Goal: Use online tool/utility: Utilize a website feature to perform a specific function

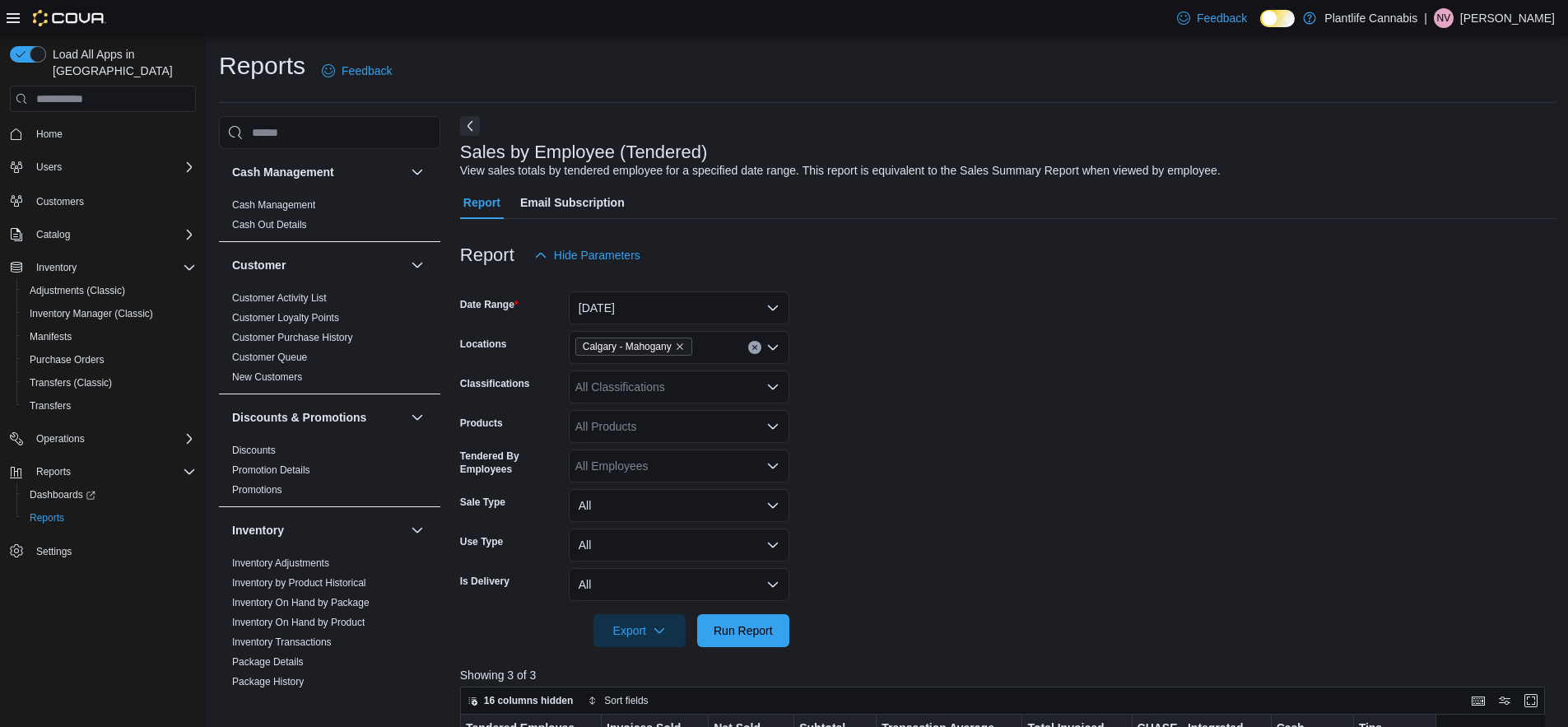
scroll to position [231, 0]
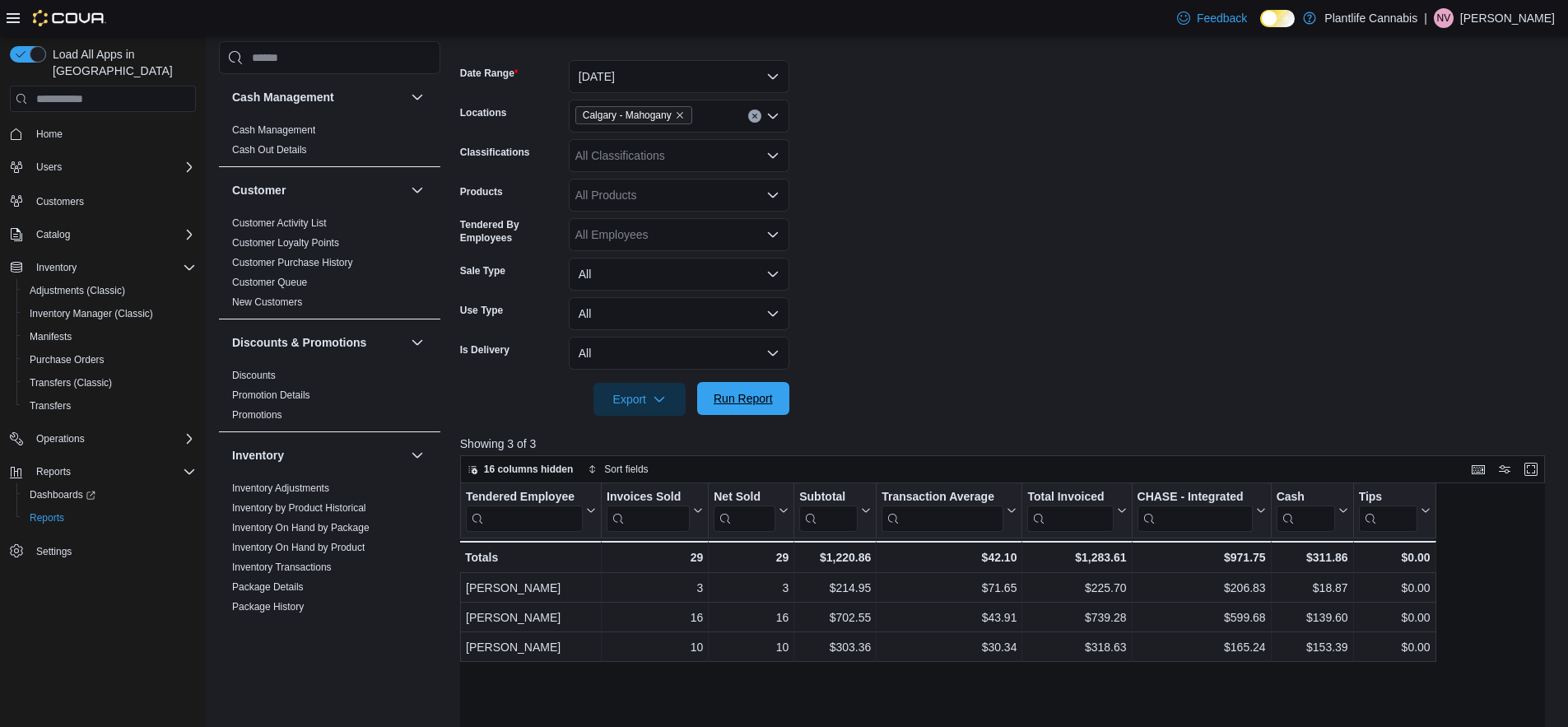
click at [759, 398] on span "Run Report" at bounding box center [743, 398] width 59 height 16
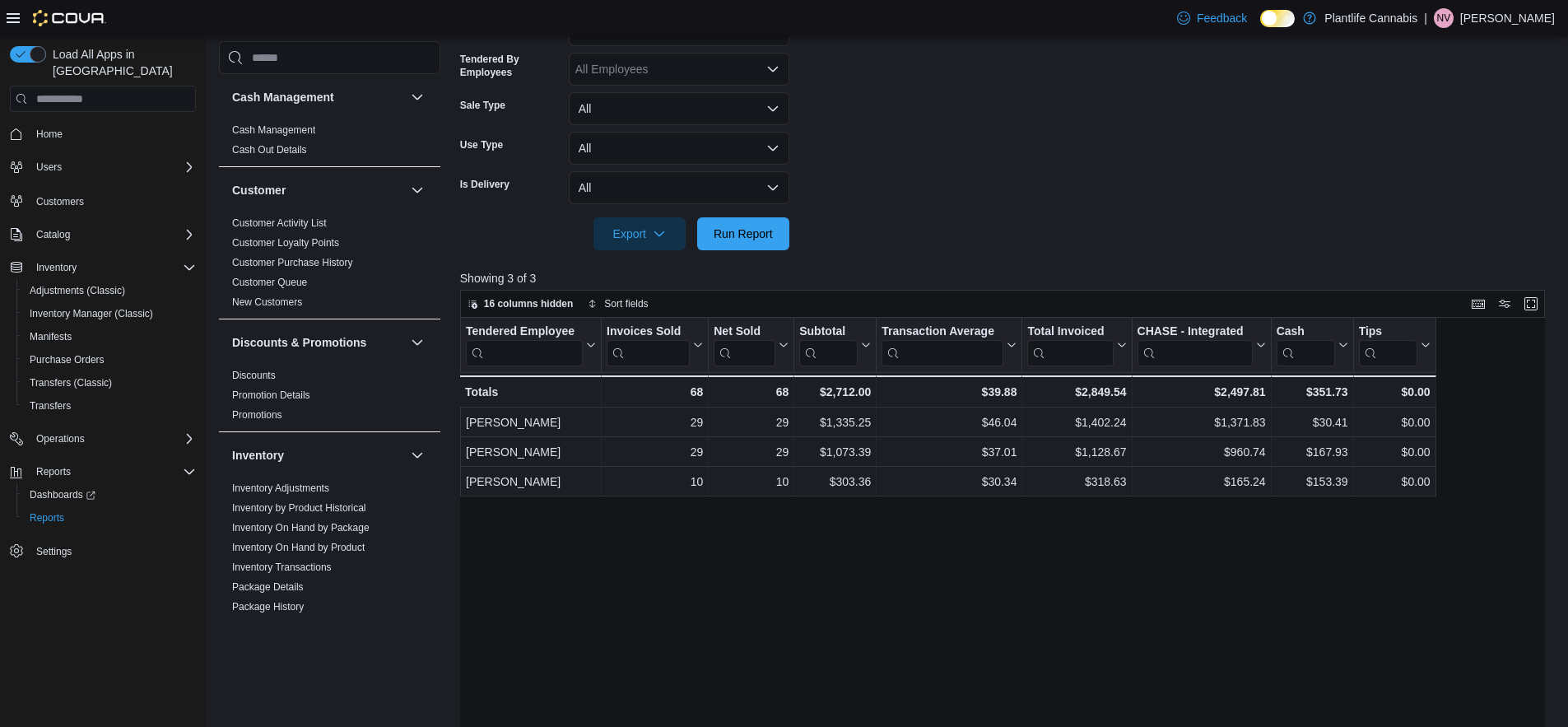
scroll to position [429, 0]
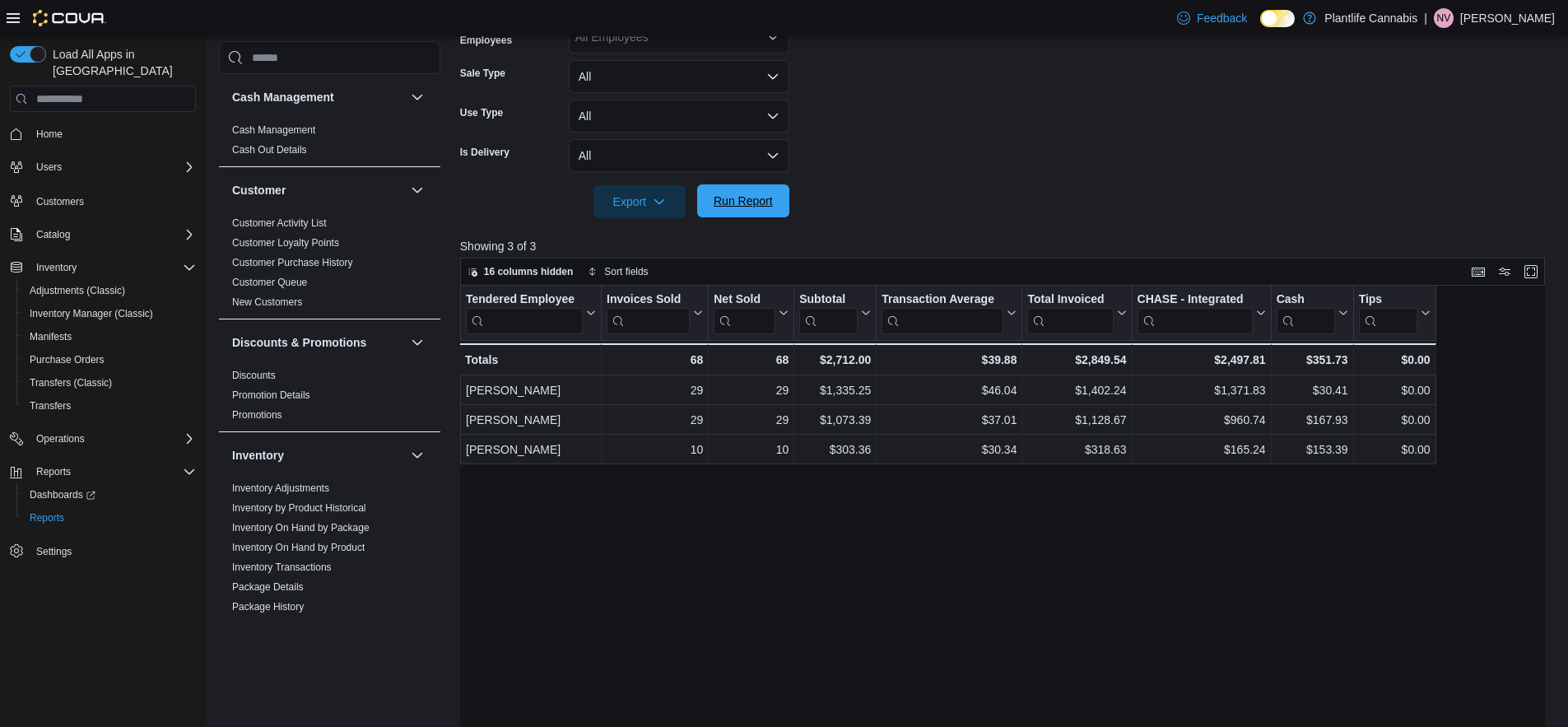
click at [732, 198] on span "Run Report" at bounding box center [743, 201] width 59 height 16
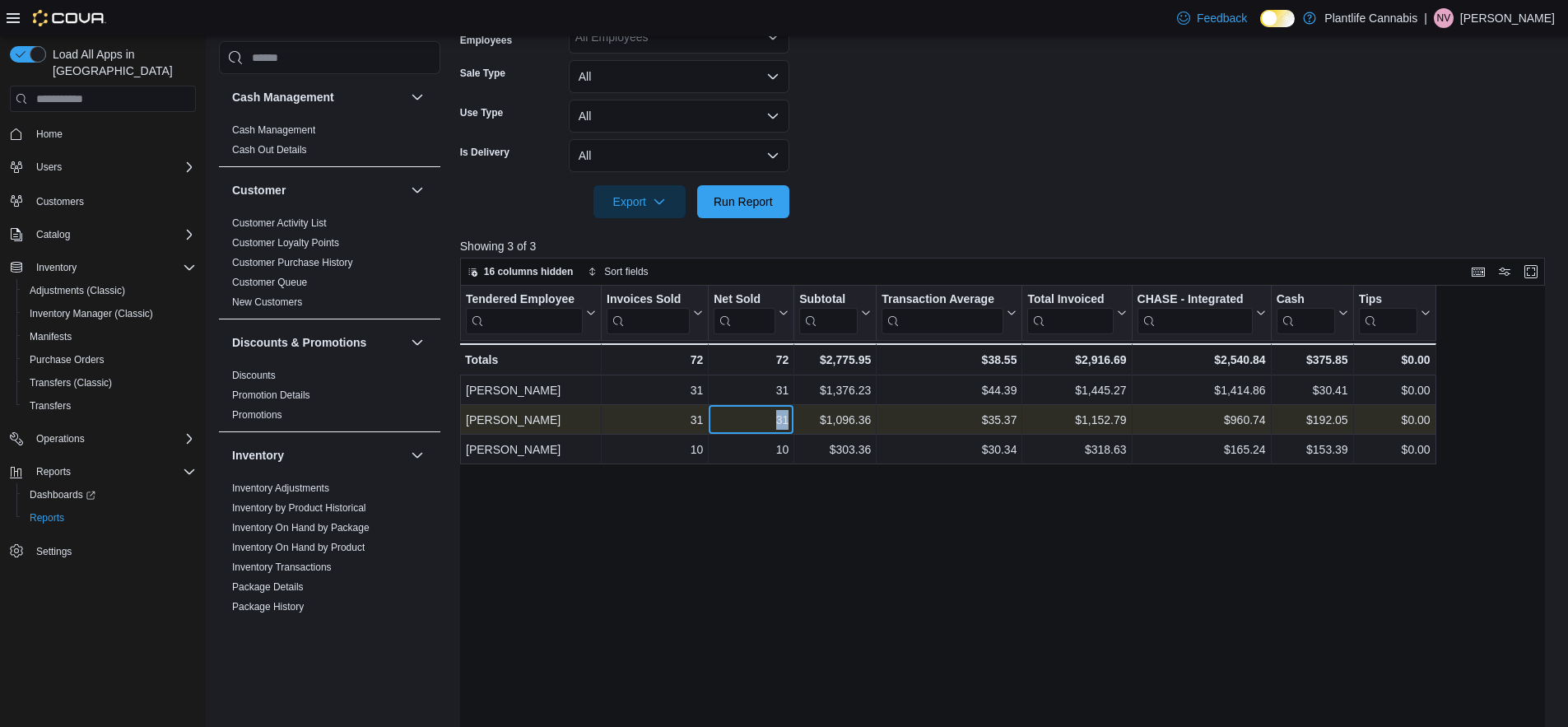
copy div "31"
copy div "1,096.36"
copy div "35.37"
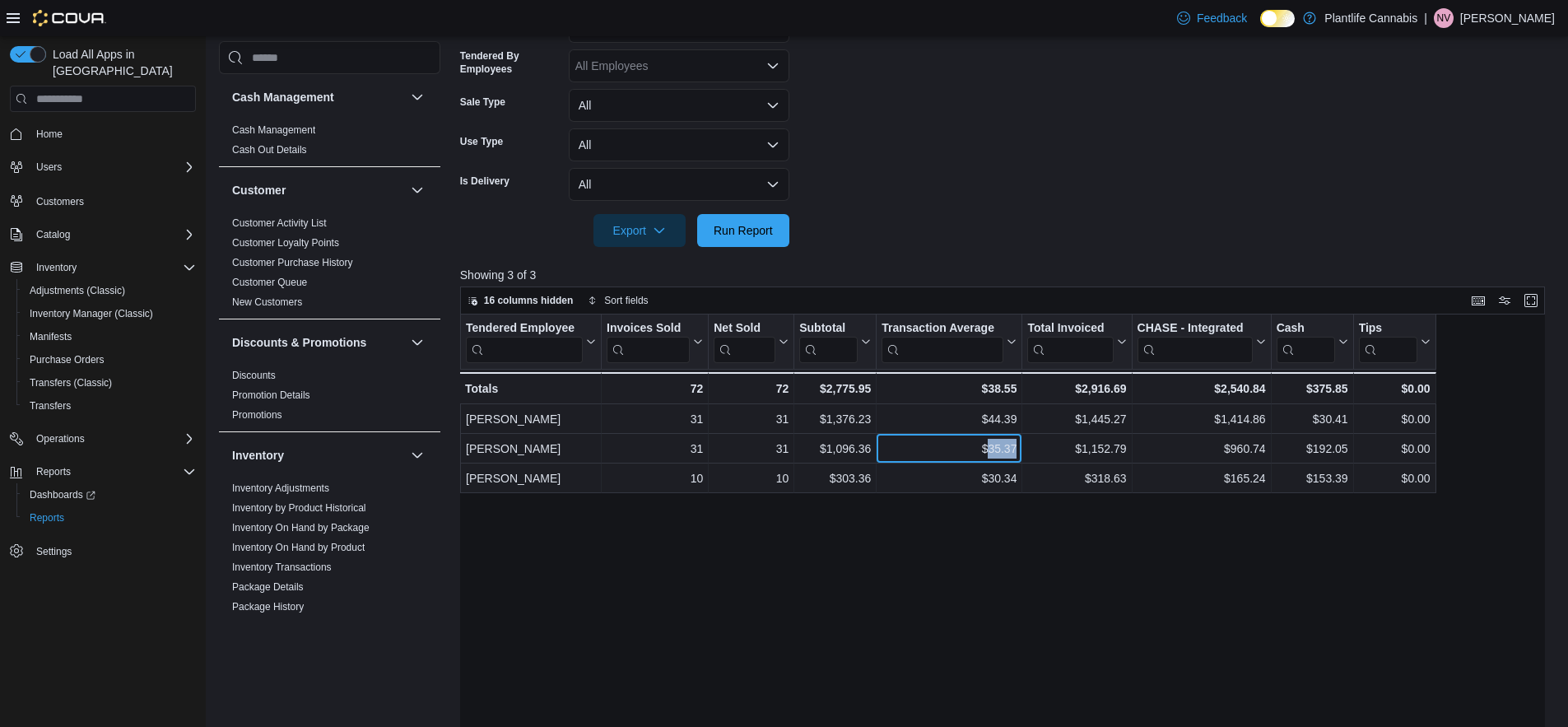
scroll to position [295, 0]
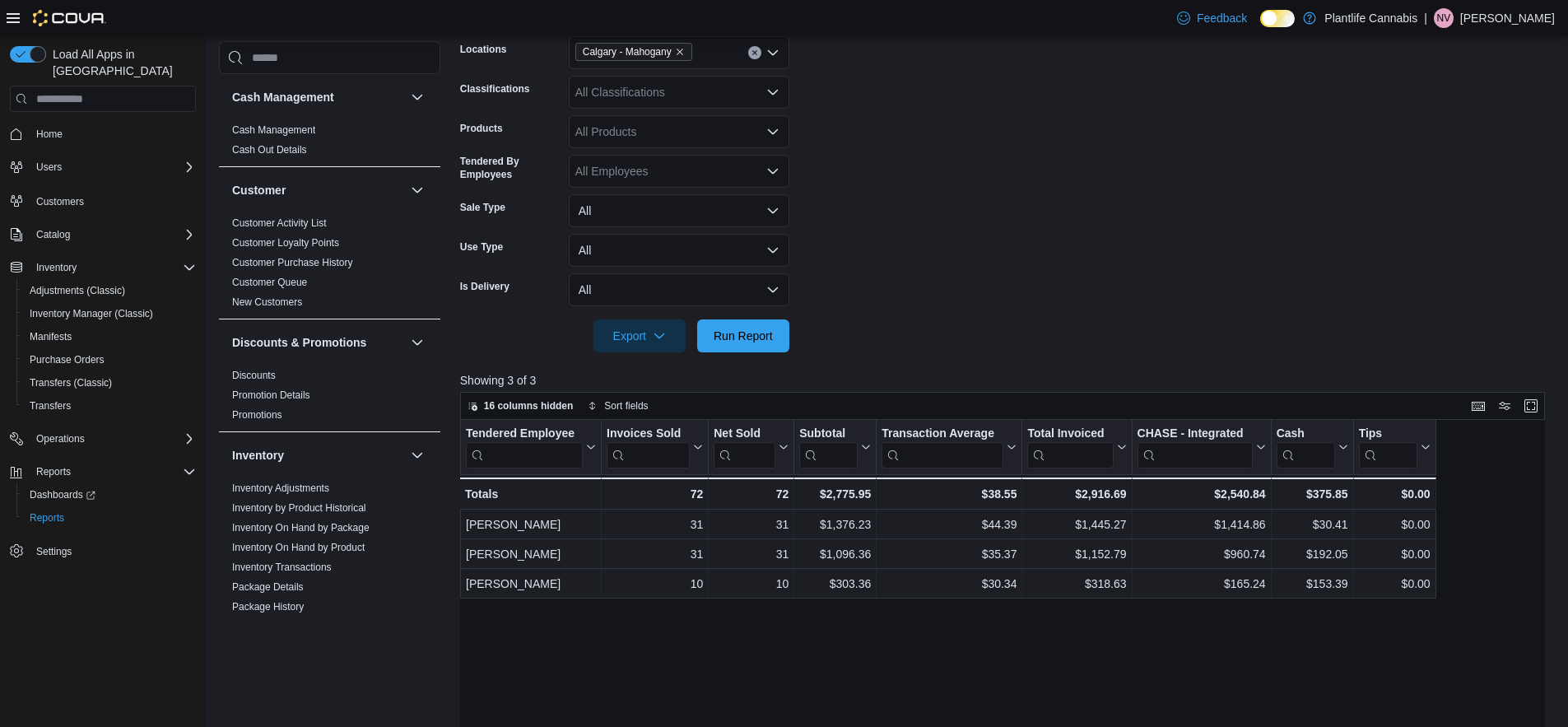
click at [621, 96] on div "All Classifications" at bounding box center [679, 91] width 221 height 33
type input "***"
click at [625, 121] on span "Accessory Group" at bounding box center [649, 119] width 88 height 16
click at [750, 329] on span "Run Report" at bounding box center [743, 334] width 59 height 16
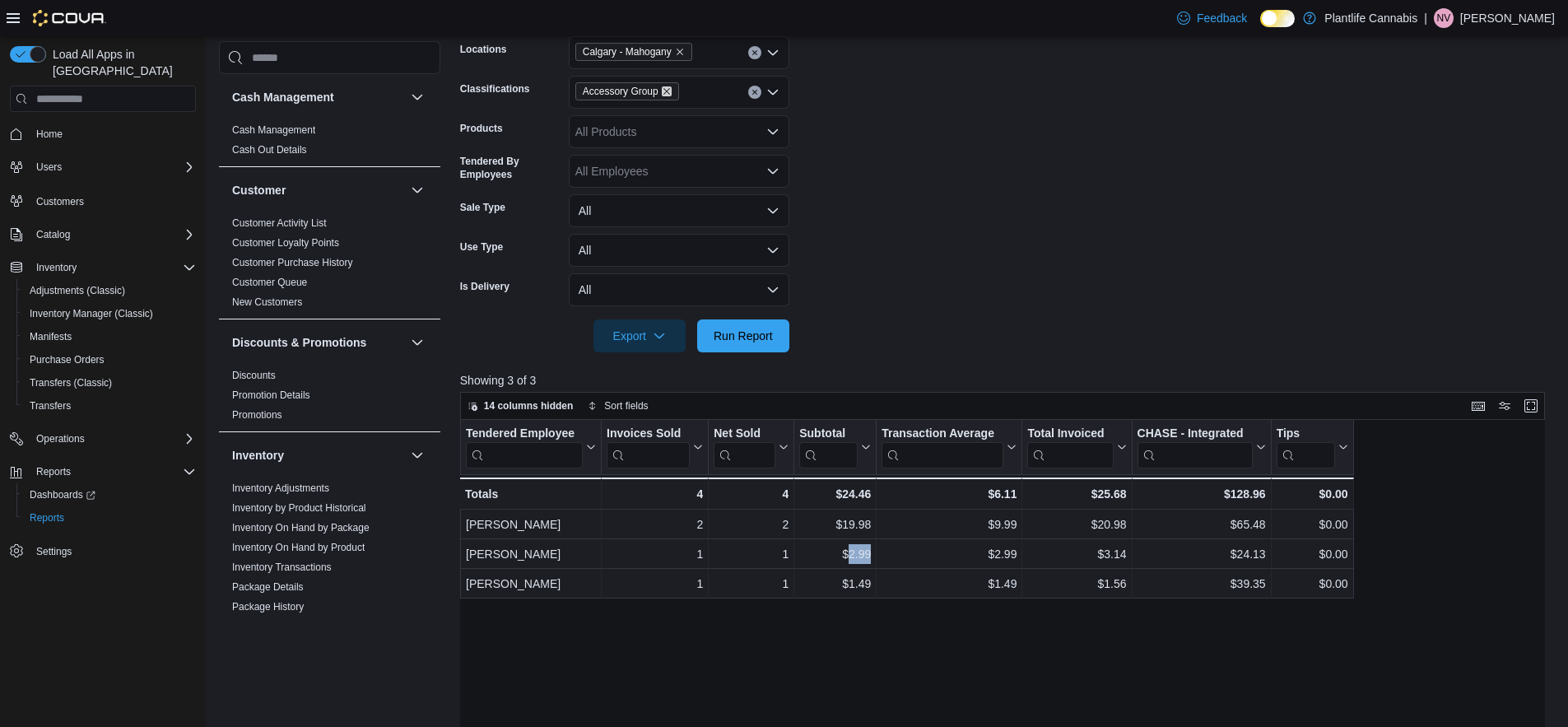
click at [672, 91] on icon "Remove Accessory Group from selection in this group" at bounding box center [667, 91] width 10 height 10
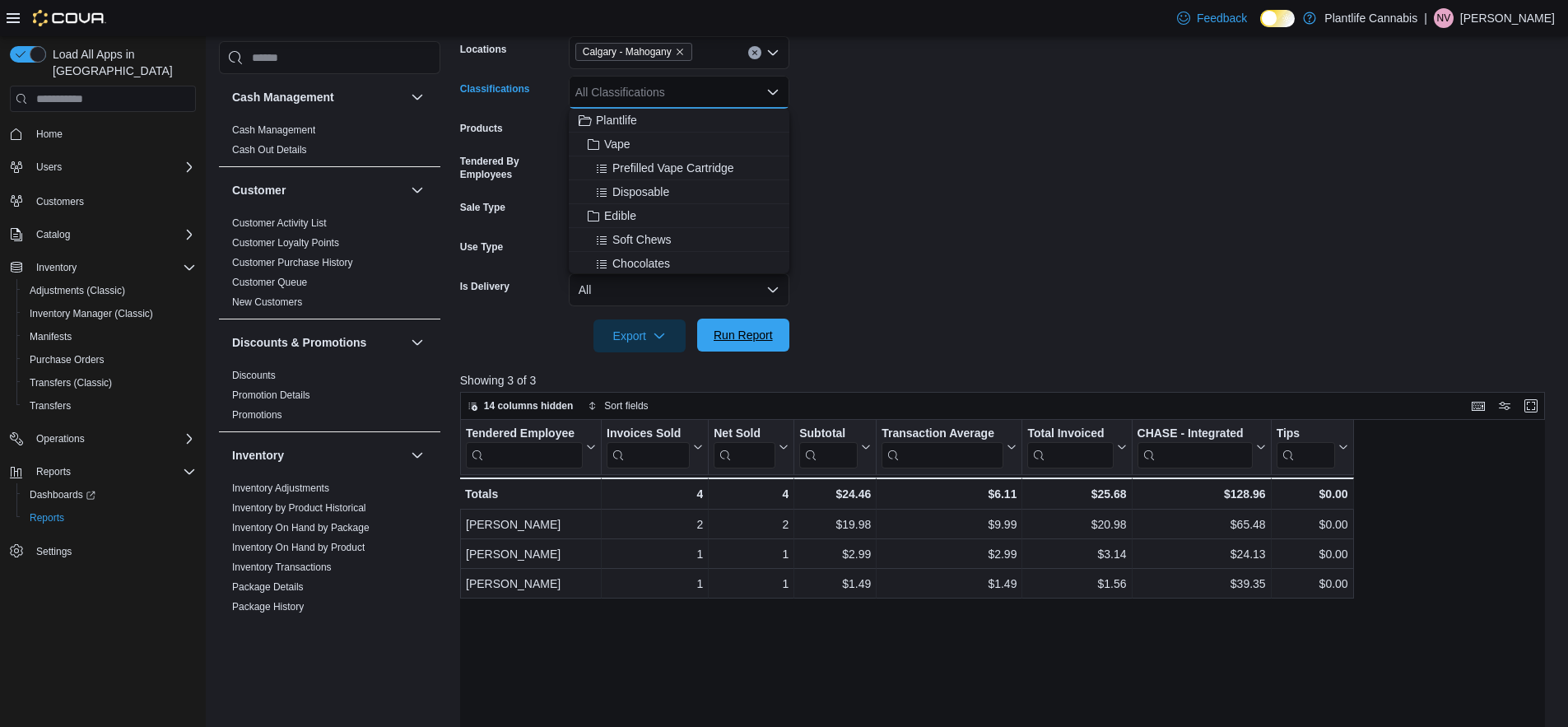
click at [748, 337] on span "Run Report" at bounding box center [743, 334] width 59 height 16
